Goal: Information Seeking & Learning: Learn about a topic

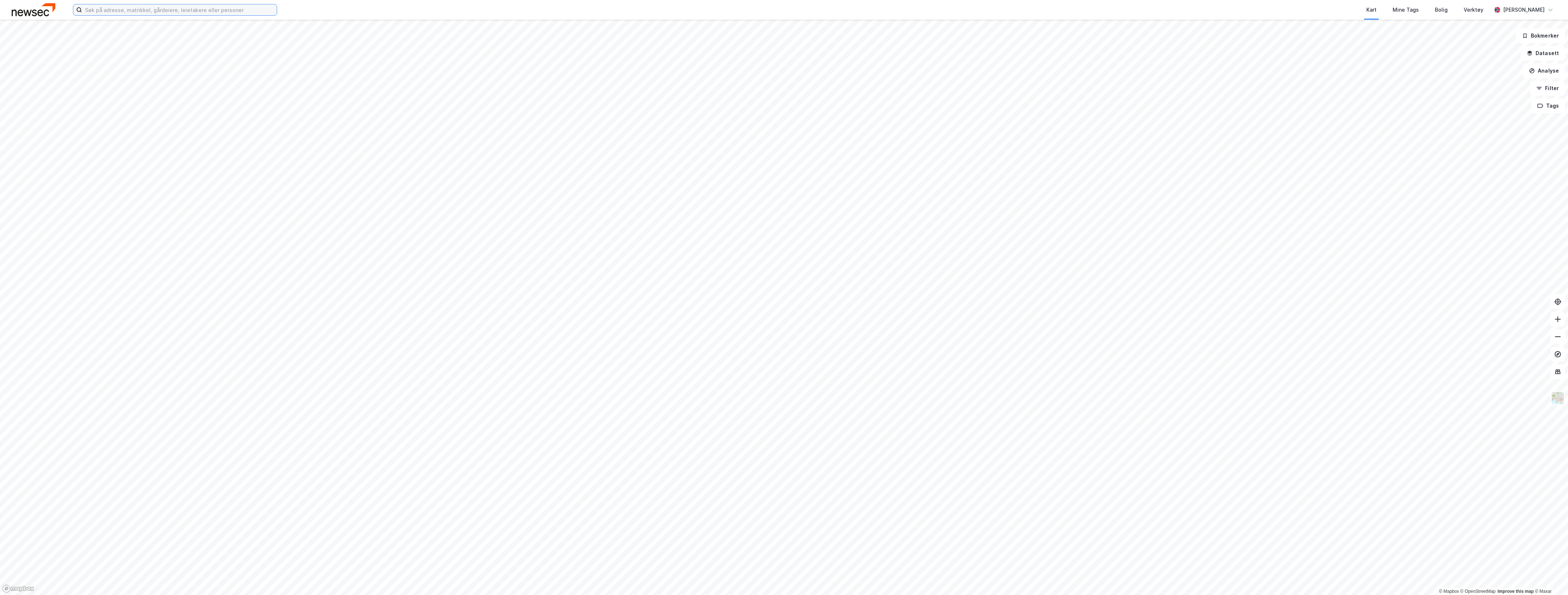
click at [266, 13] on input at bounding box center [179, 9] width 195 height 11
click at [131, 8] on input at bounding box center [179, 9] width 195 height 11
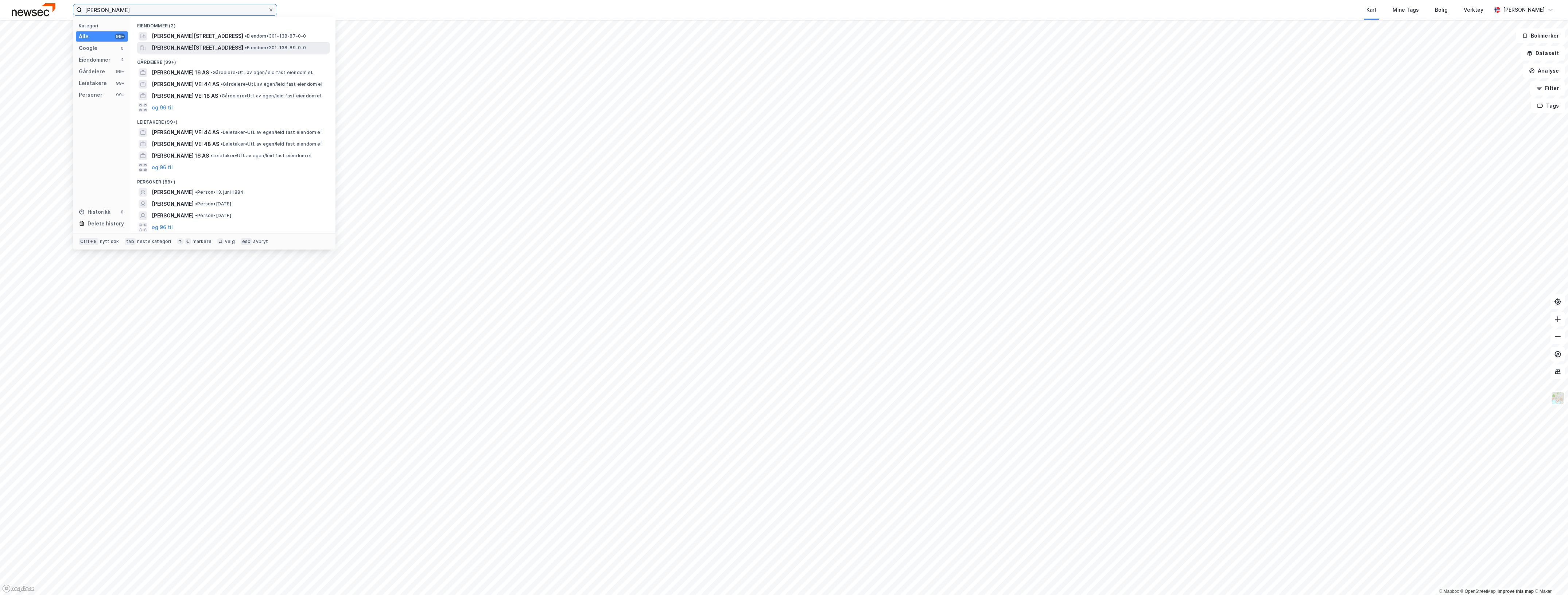
type input "[PERSON_NAME]"
click at [201, 42] on div "[PERSON_NAME][STREET_ADDRESS] • Eiendom • 301-138-89-0-0" at bounding box center [233, 48] width 193 height 12
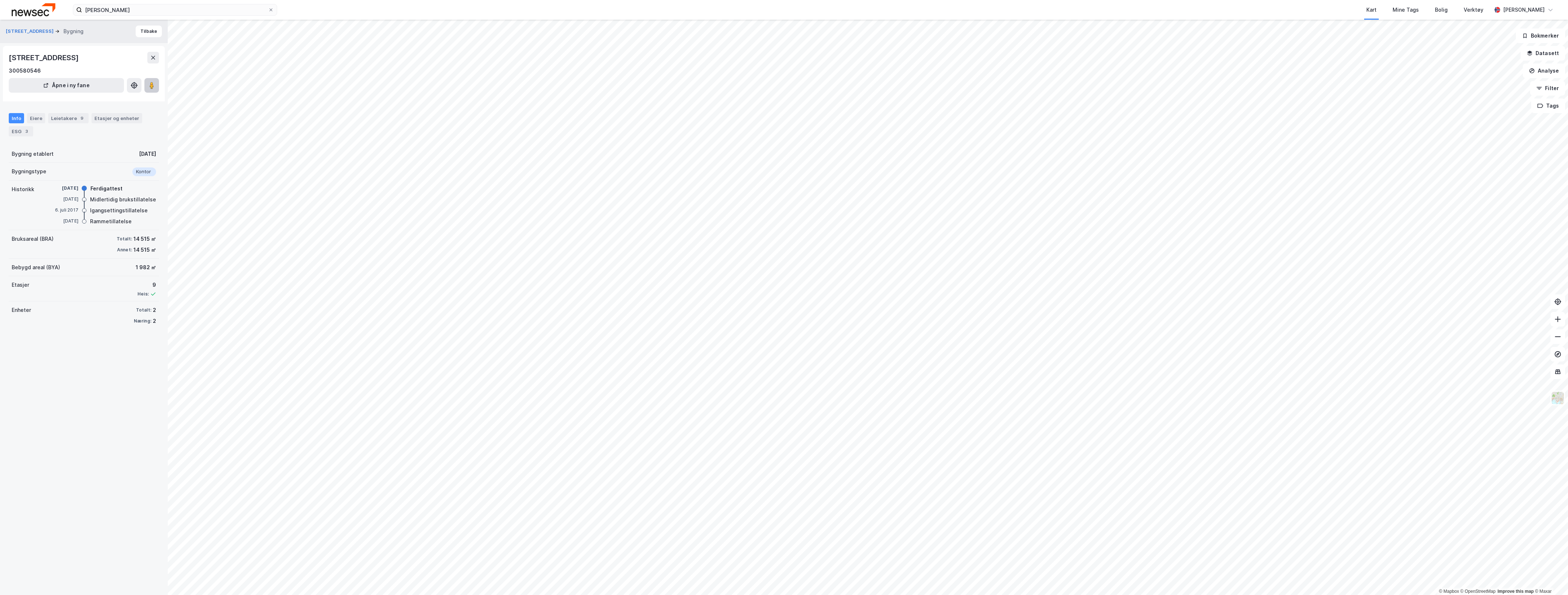
click at [153, 85] on image at bounding box center [151, 85] width 4 height 8
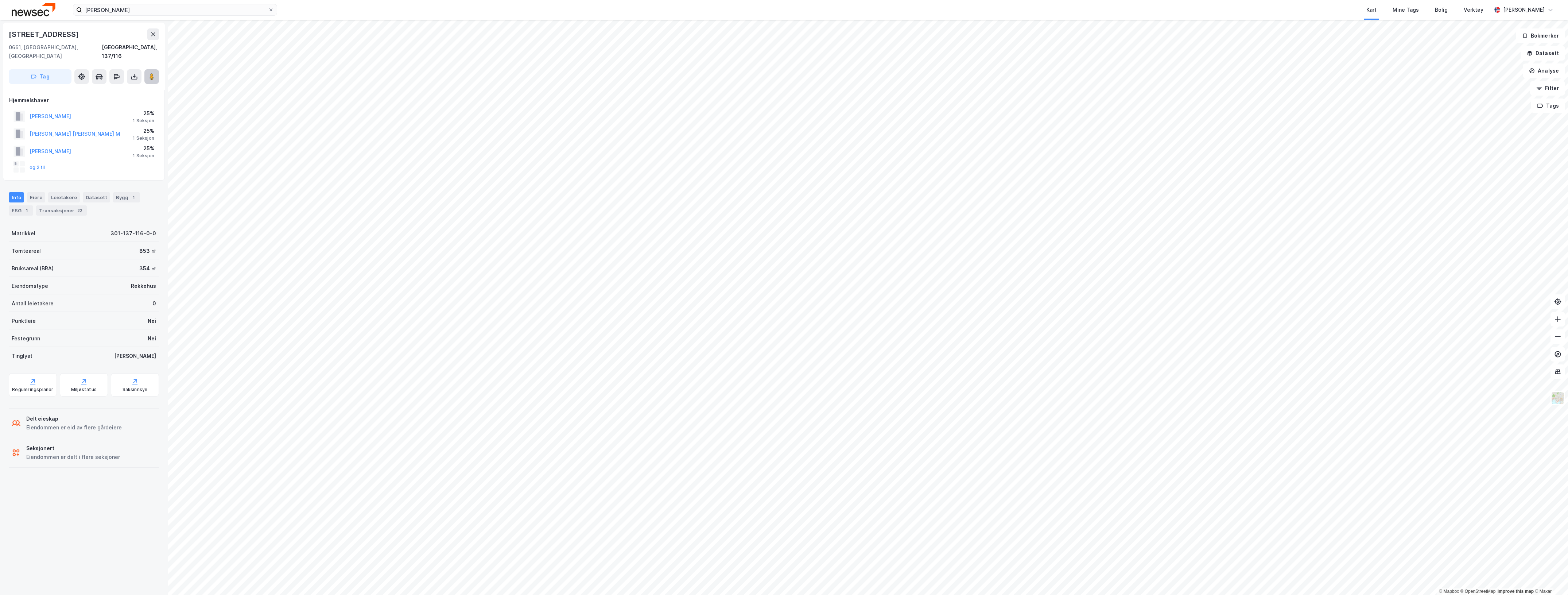
click at [149, 73] on icon at bounding box center [151, 76] width 8 height 8
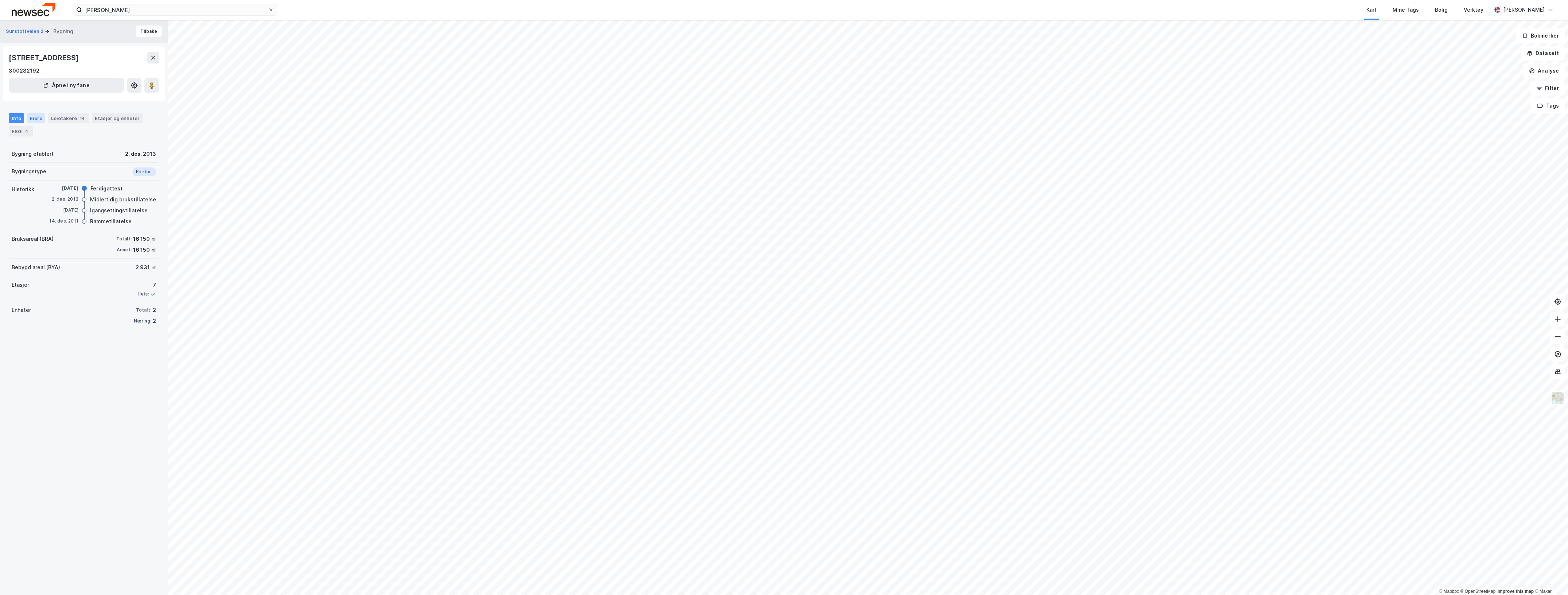
click at [35, 113] on div "Eiere" at bounding box center [36, 118] width 18 height 10
click at [14, 117] on div "Info" at bounding box center [16, 118] width 15 height 10
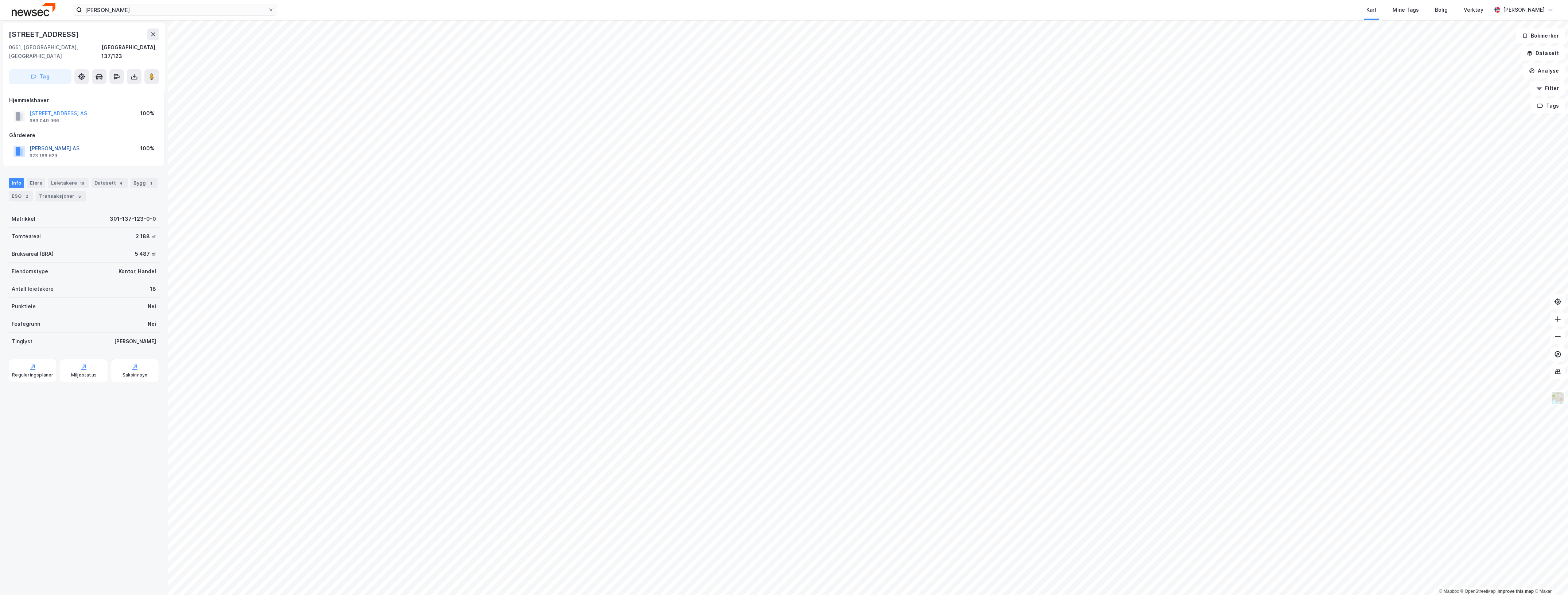
click at [0, 0] on button "[PERSON_NAME] AS" at bounding box center [0, 0] width 0 height 0
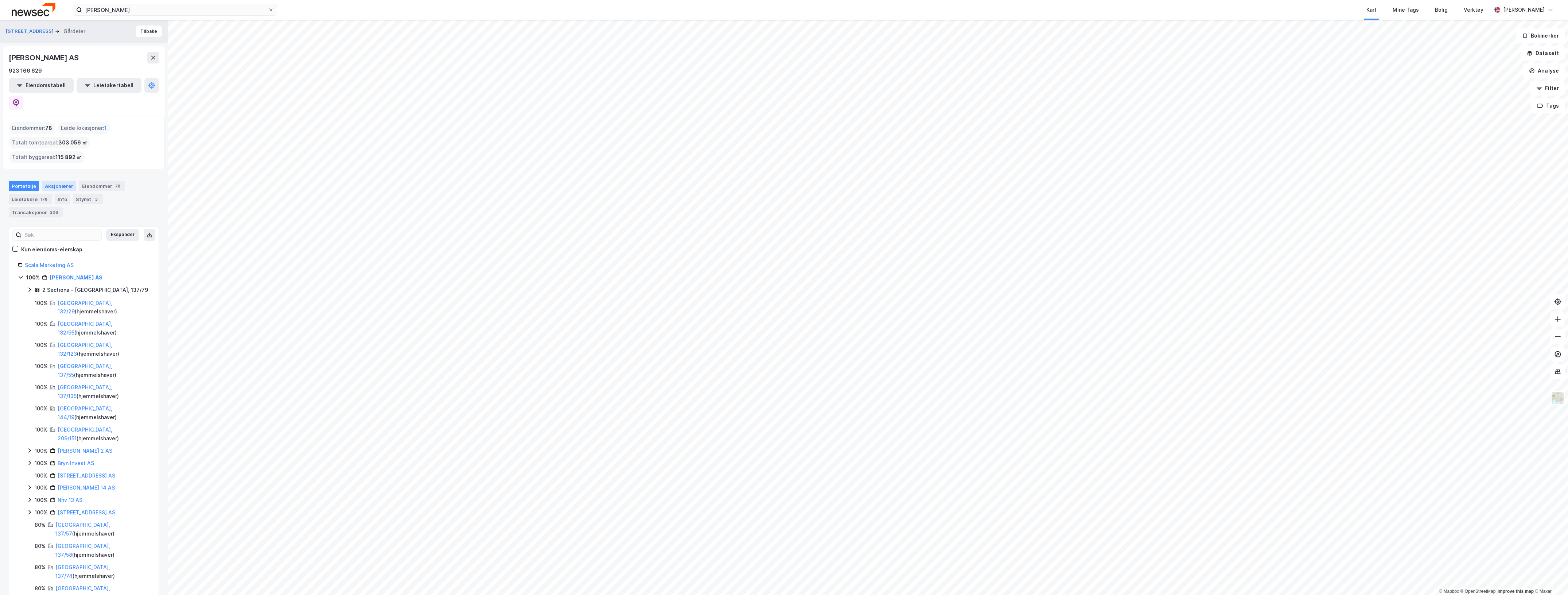
click at [59, 181] on div "Aksjonærer" at bounding box center [58, 186] width 34 height 10
